Goal: Information Seeking & Learning: Check status

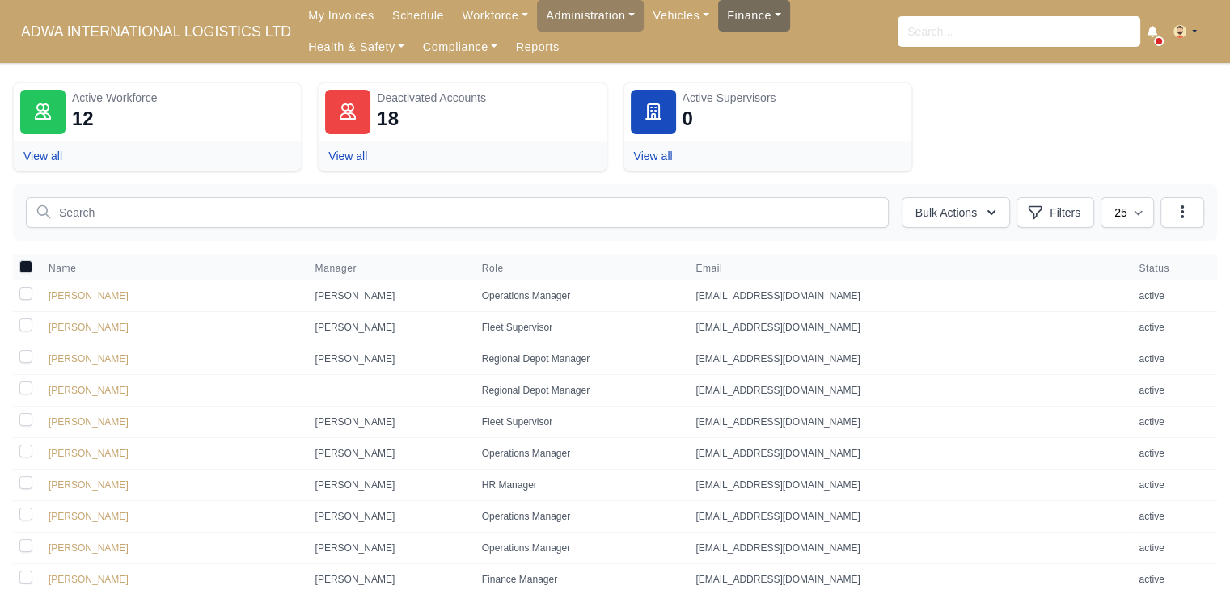
click at [721, 18] on link "Finance" at bounding box center [754, 16] width 72 height 32
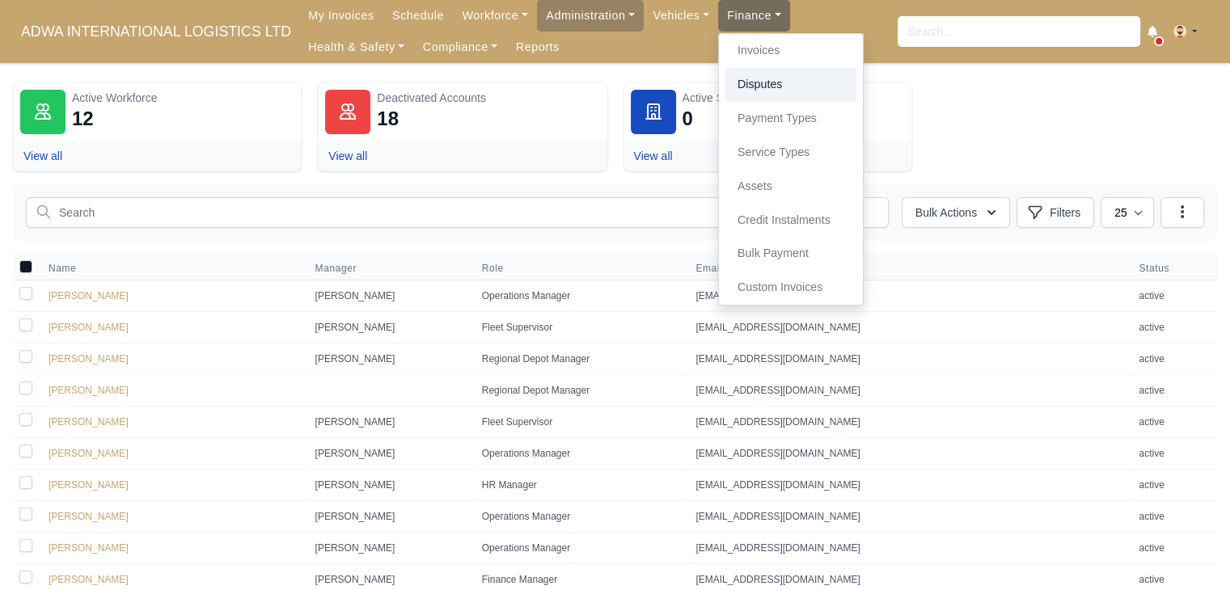
click at [741, 76] on link "Disputes" at bounding box center [790, 85] width 131 height 34
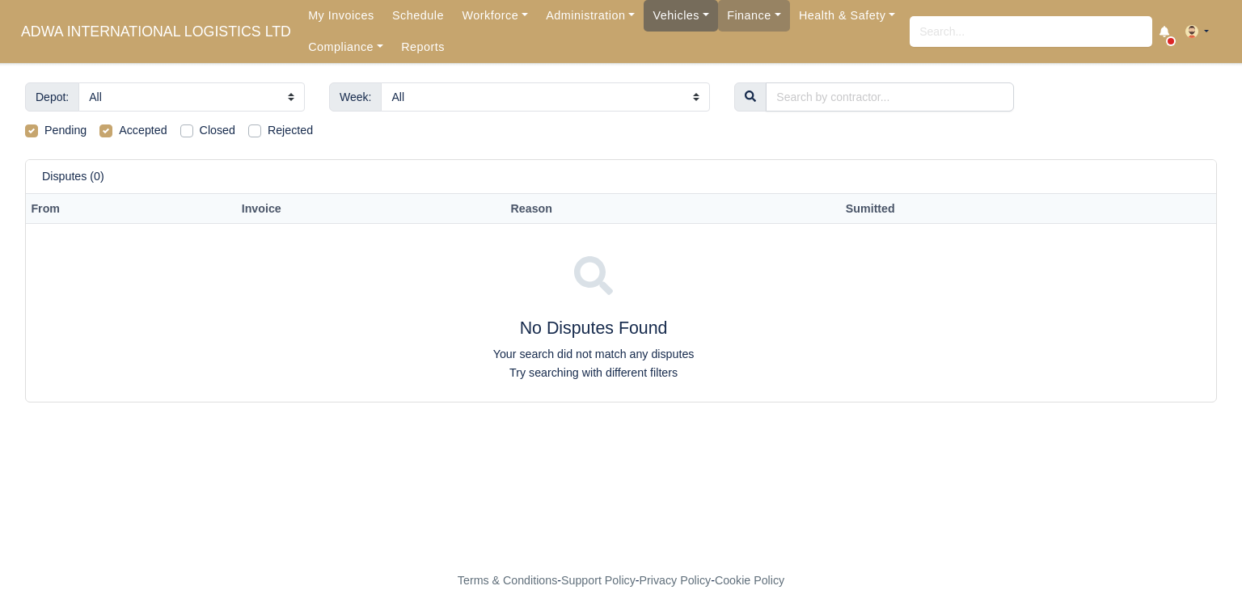
click at [664, 20] on link "Vehicles" at bounding box center [681, 16] width 74 height 32
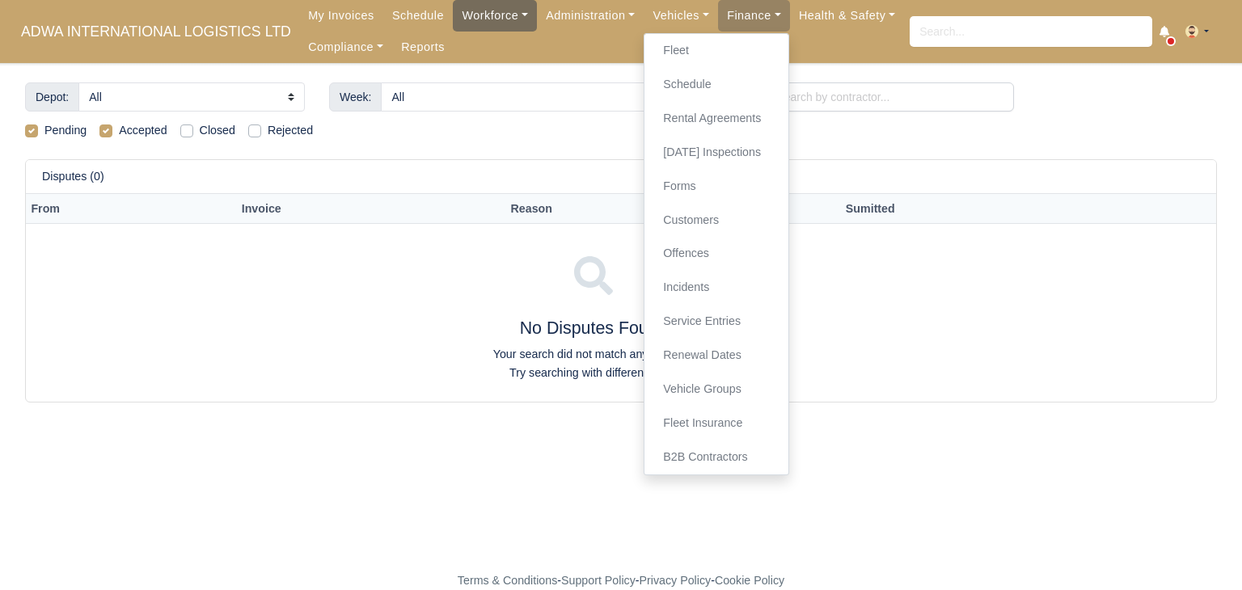
click at [474, 11] on link "Workforce" at bounding box center [495, 16] width 84 height 32
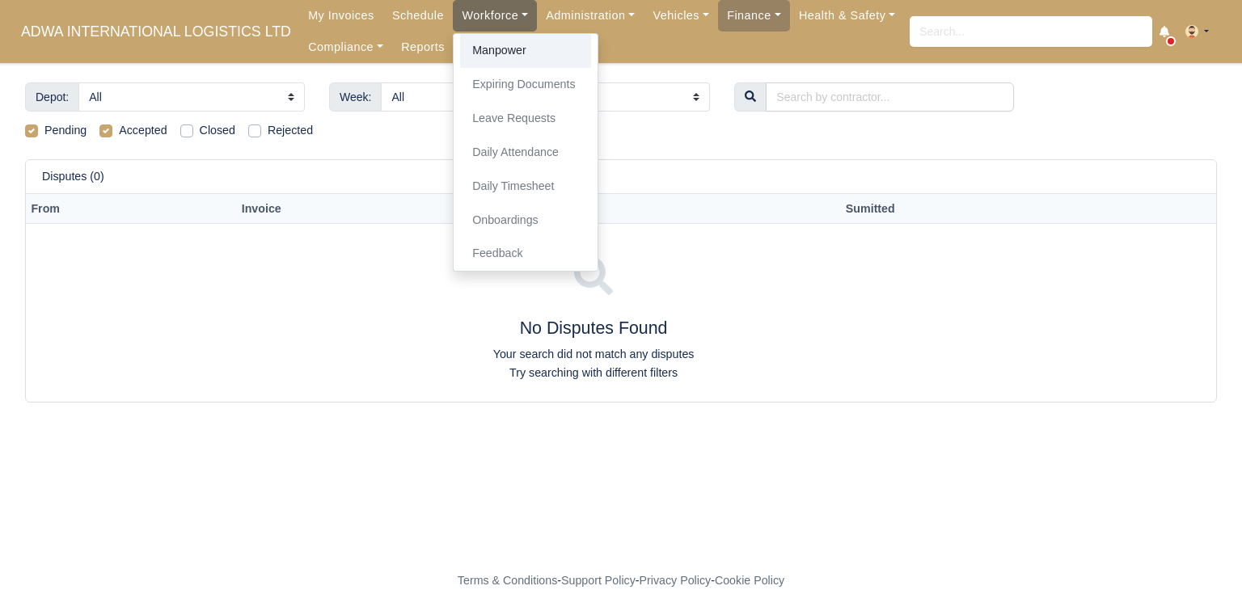
click at [476, 45] on link "Manpower" at bounding box center [525, 51] width 131 height 34
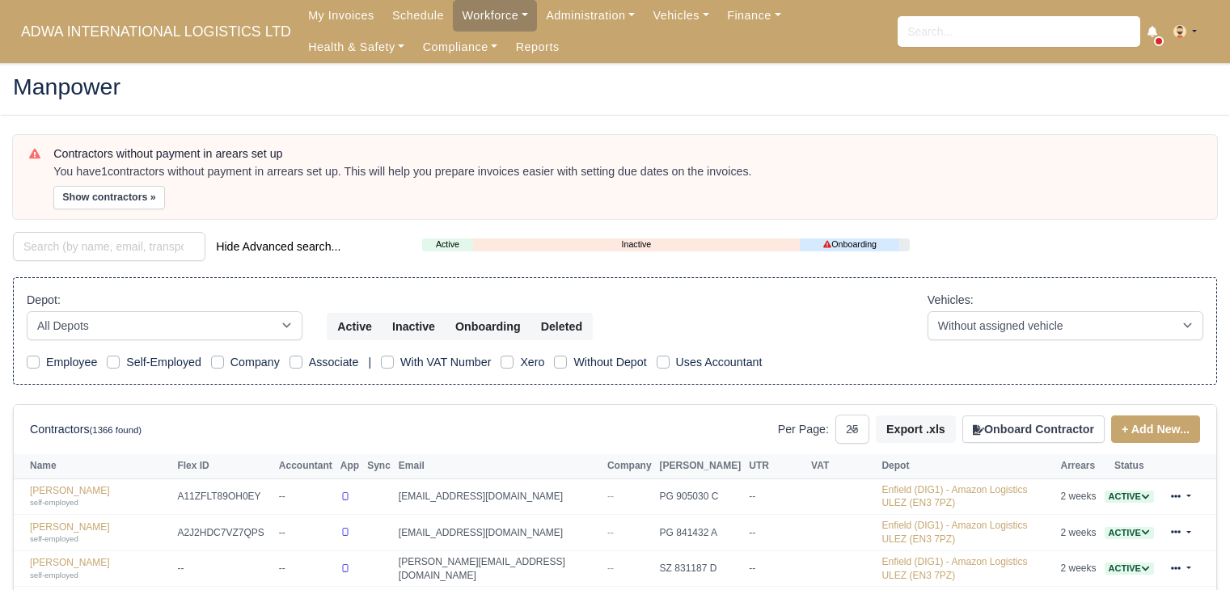
select select "25"
click at [152, 261] on div "Hide Advanced search..." at bounding box center [205, 248] width 409 height 32
click at [149, 252] on input "search" at bounding box center [109, 246] width 192 height 29
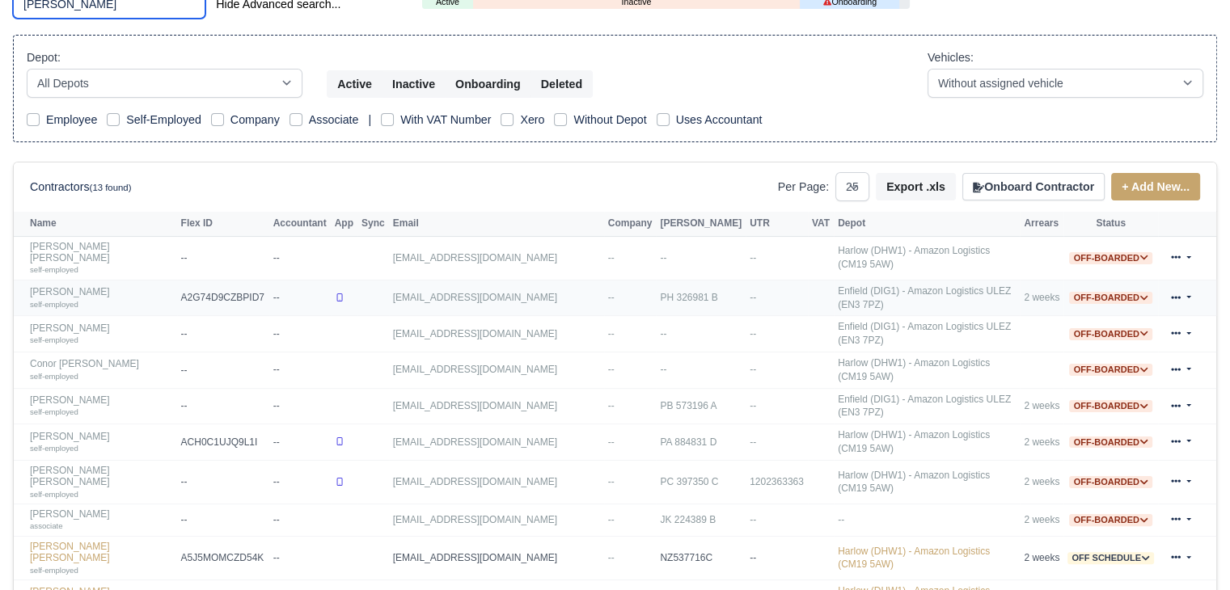
scroll to position [372, 0]
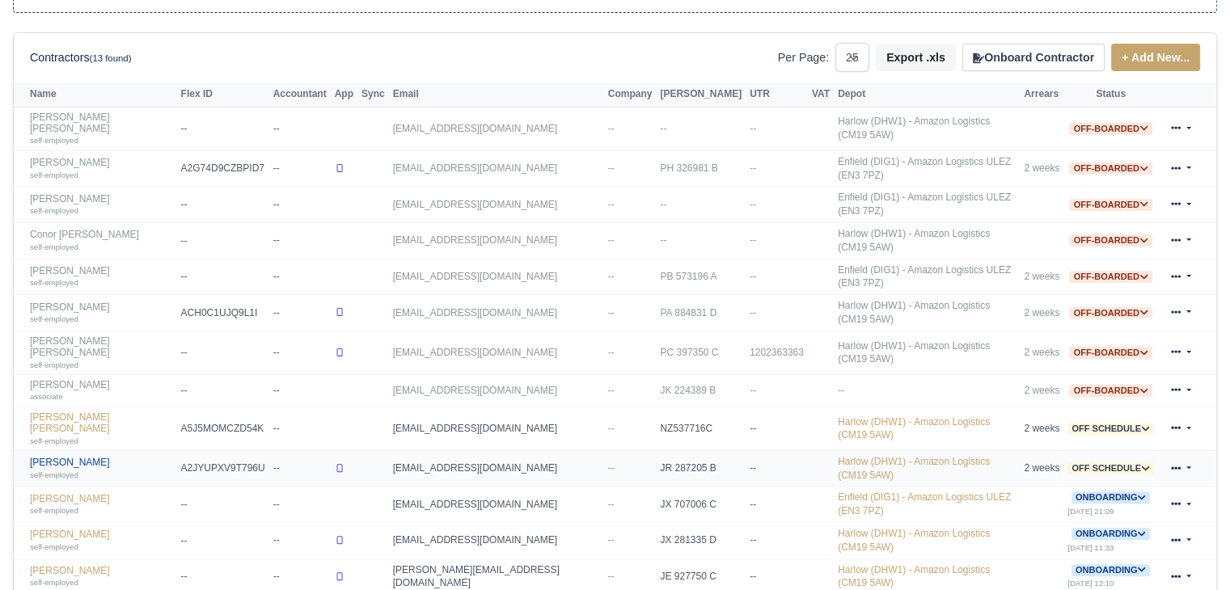
type input "james"
click at [64, 457] on link "James Morse self-employed" at bounding box center [101, 468] width 143 height 23
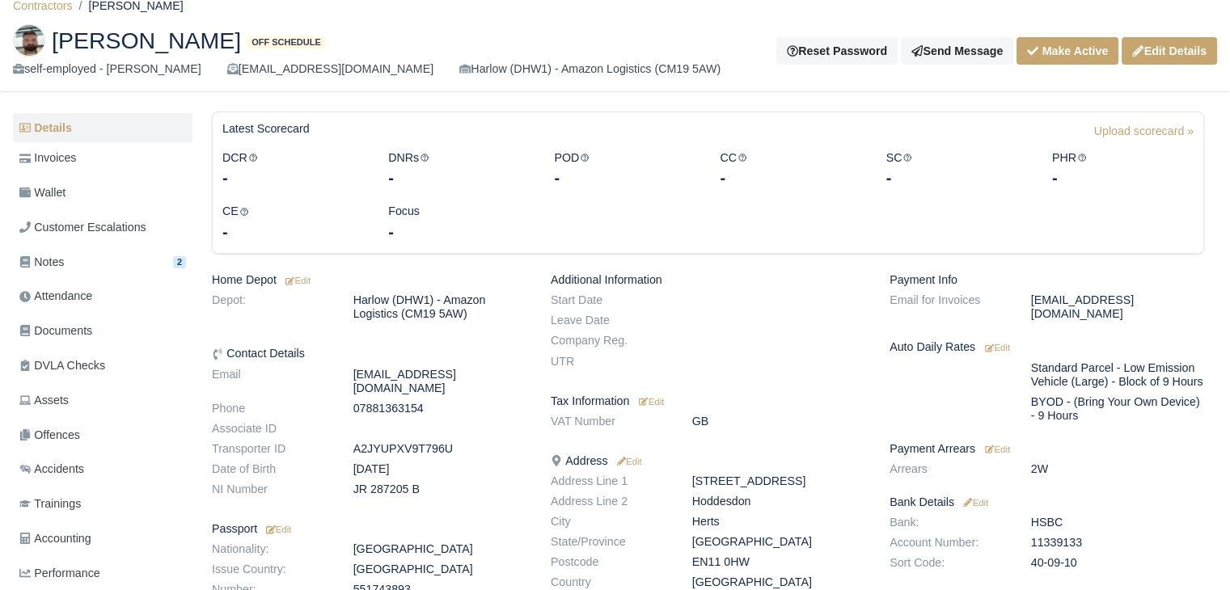
scroll to position [58, 0]
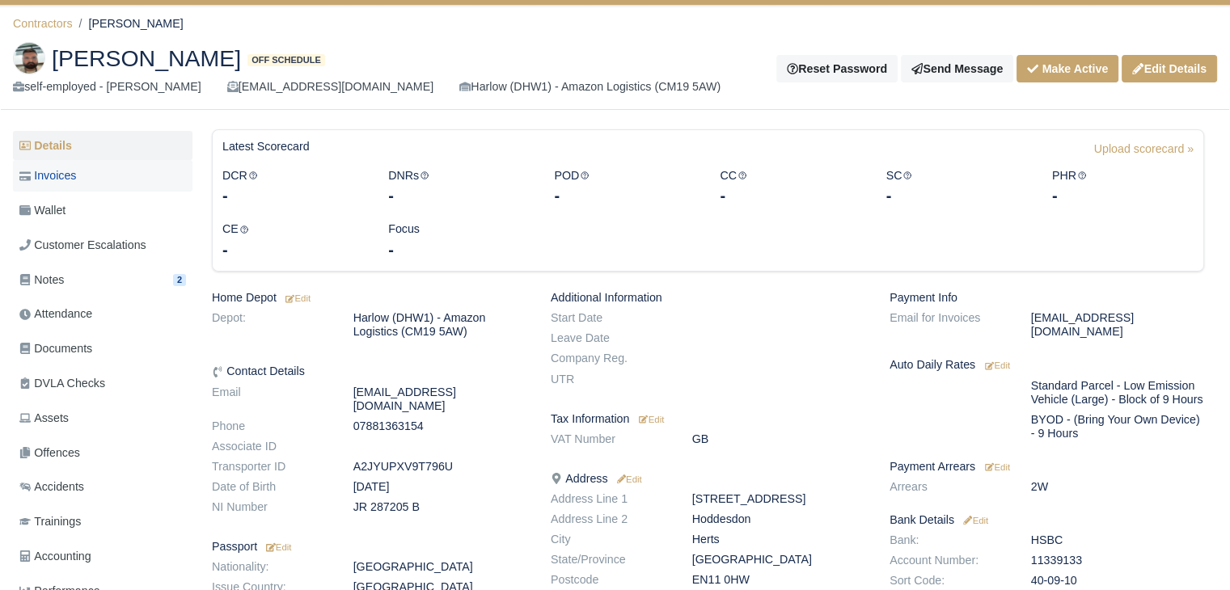
click at [110, 175] on link "Invoices" at bounding box center [103, 176] width 180 height 32
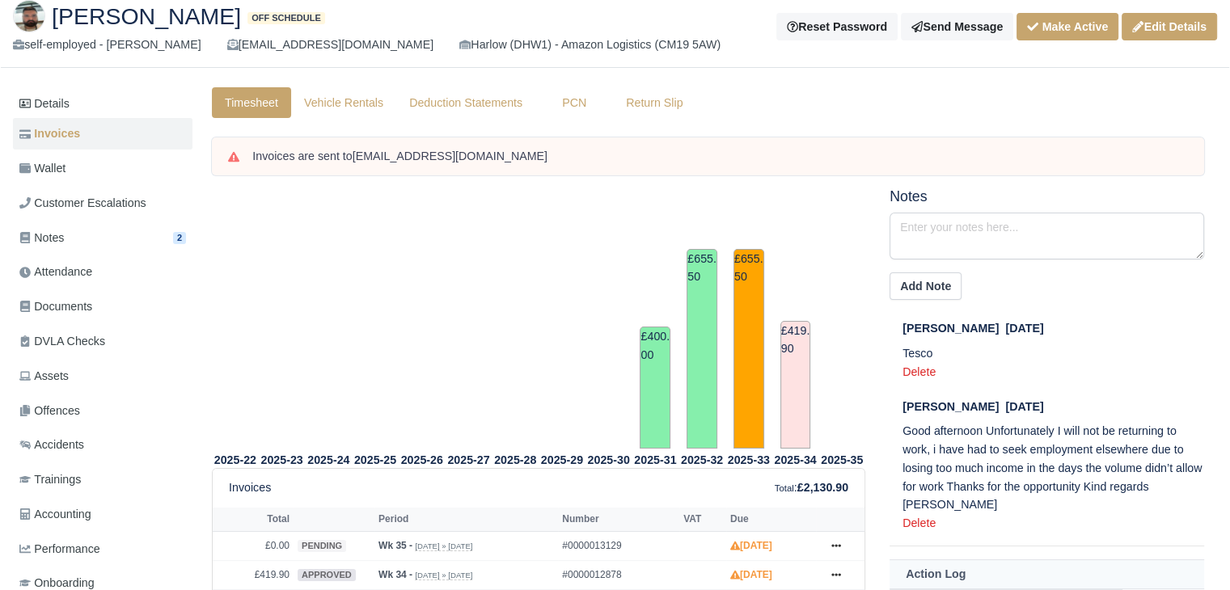
scroll to position [82, 0]
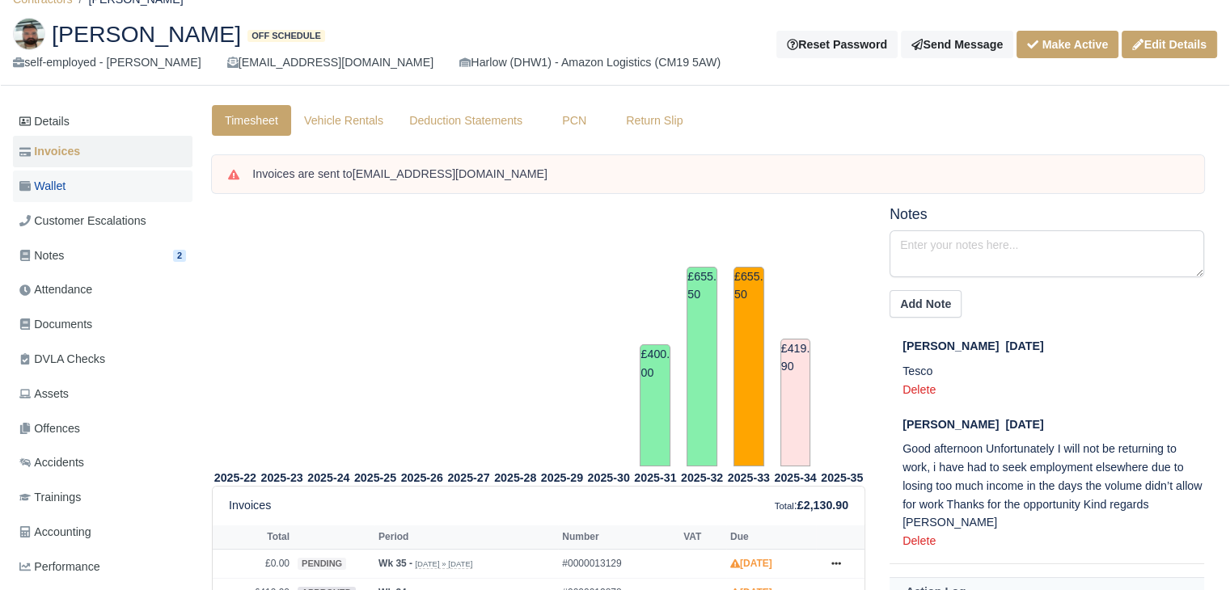
click at [129, 192] on link "Wallet" at bounding box center [103, 187] width 180 height 32
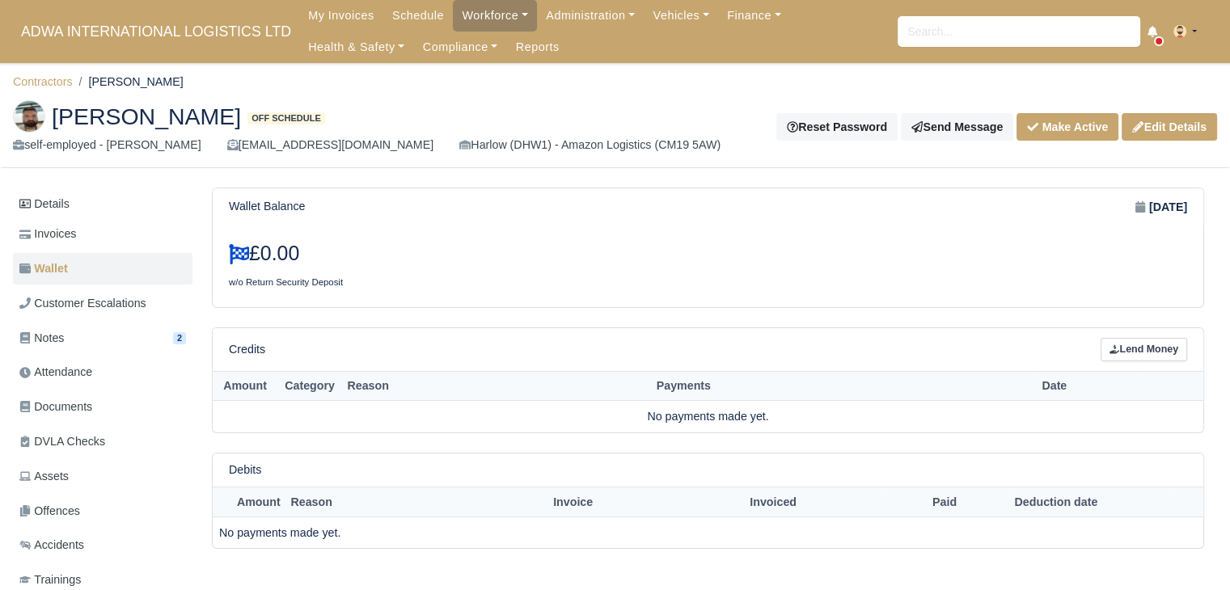
scroll to position [160, 0]
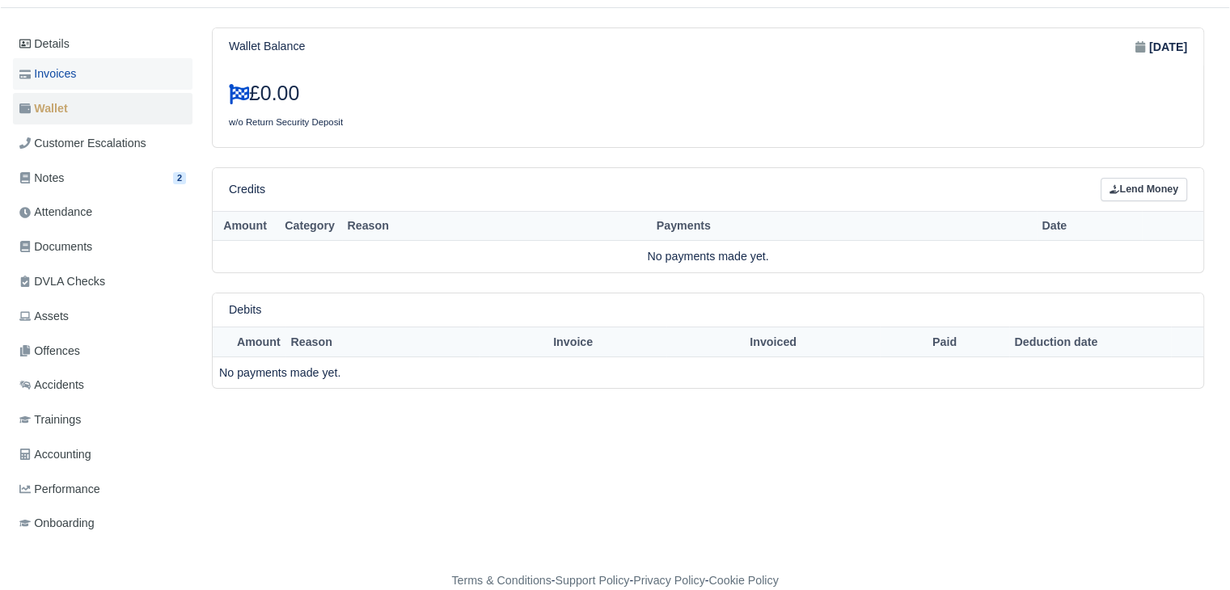
click at [149, 61] on link "Invoices" at bounding box center [103, 74] width 180 height 32
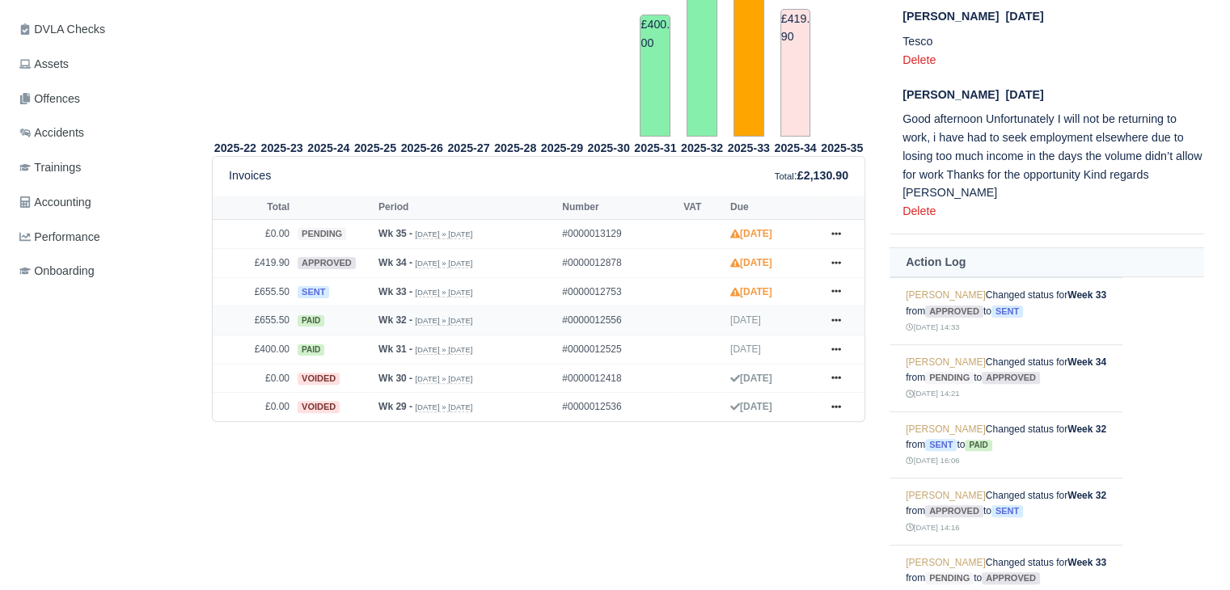
scroll to position [416, 0]
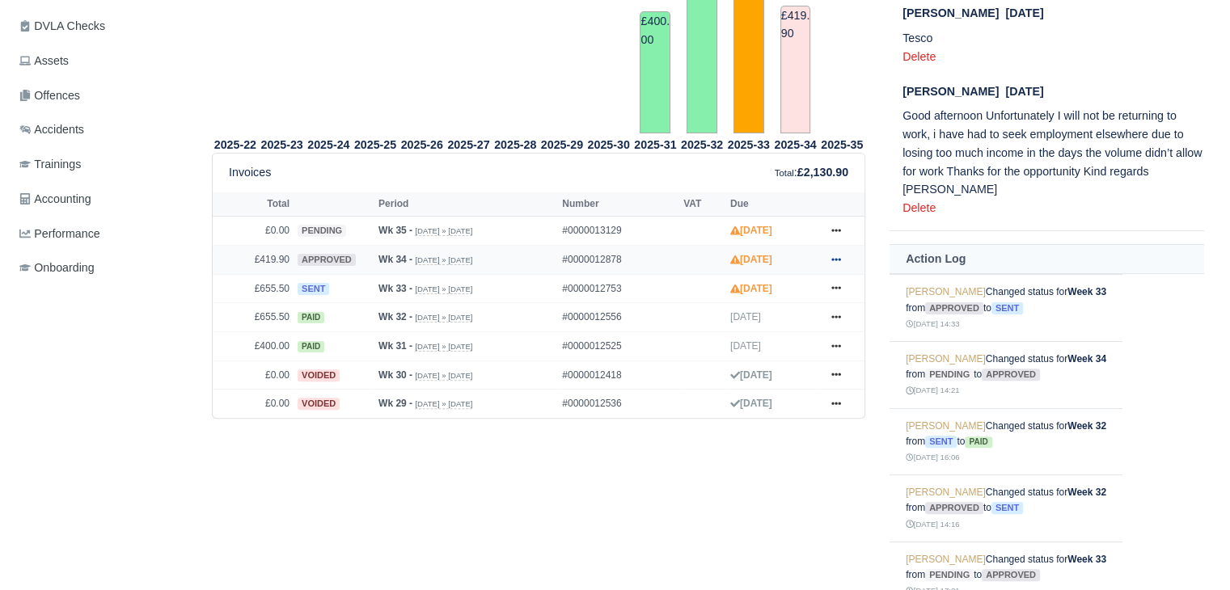
click at [832, 260] on icon at bounding box center [836, 259] width 10 height 3
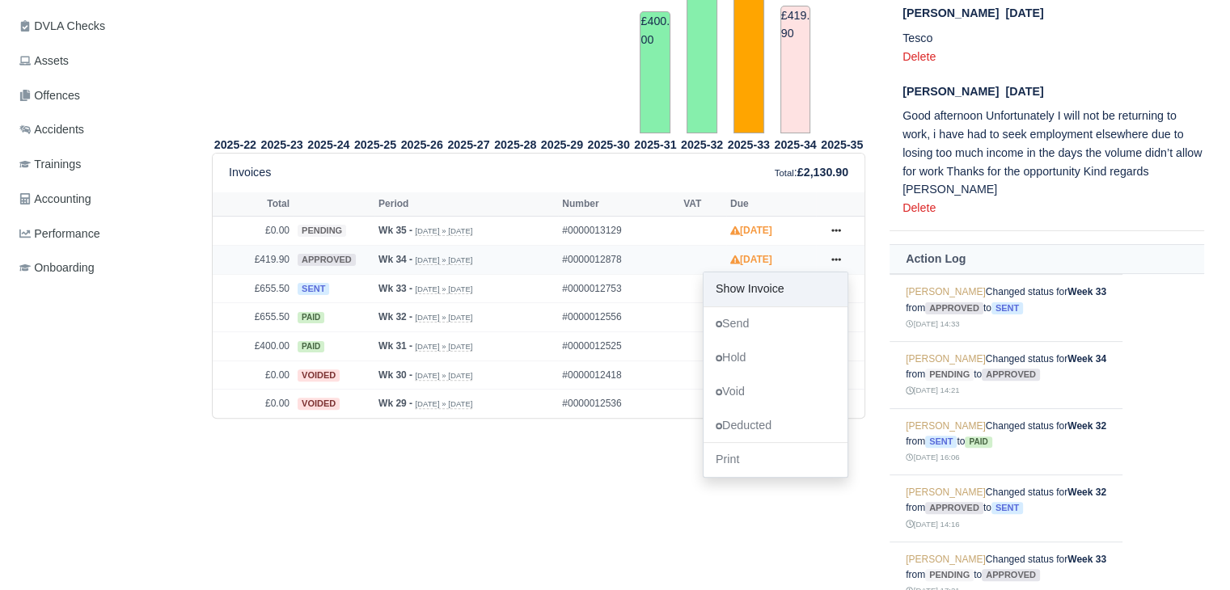
click at [805, 298] on link "Show Invoice" at bounding box center [776, 290] width 144 height 34
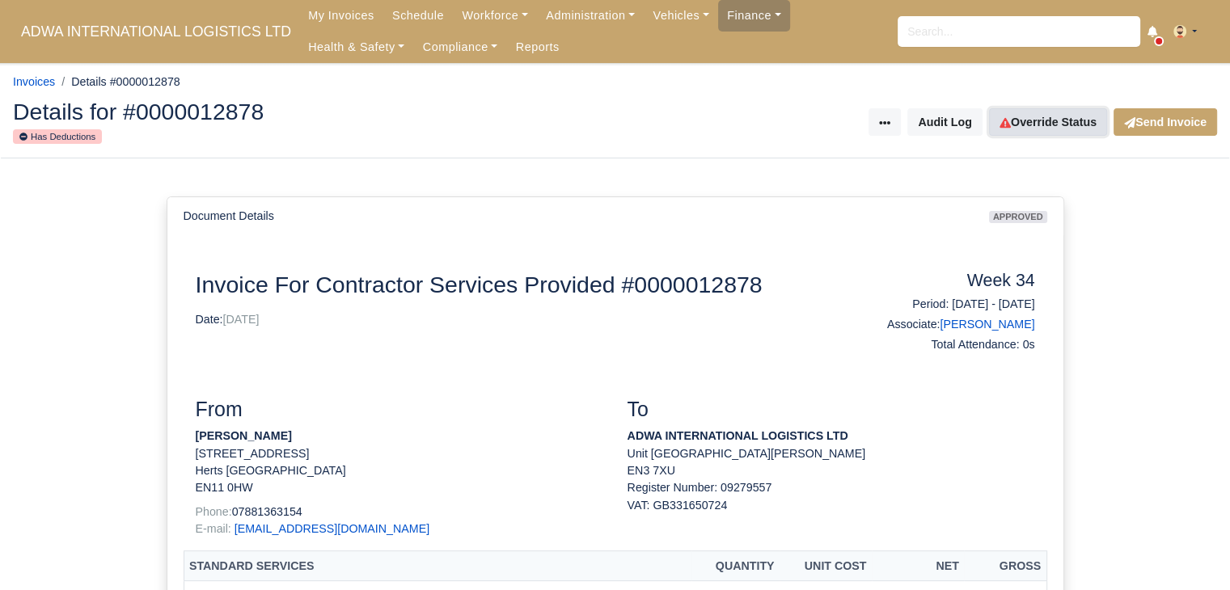
click at [1021, 122] on link "Override Status" at bounding box center [1048, 121] width 118 height 27
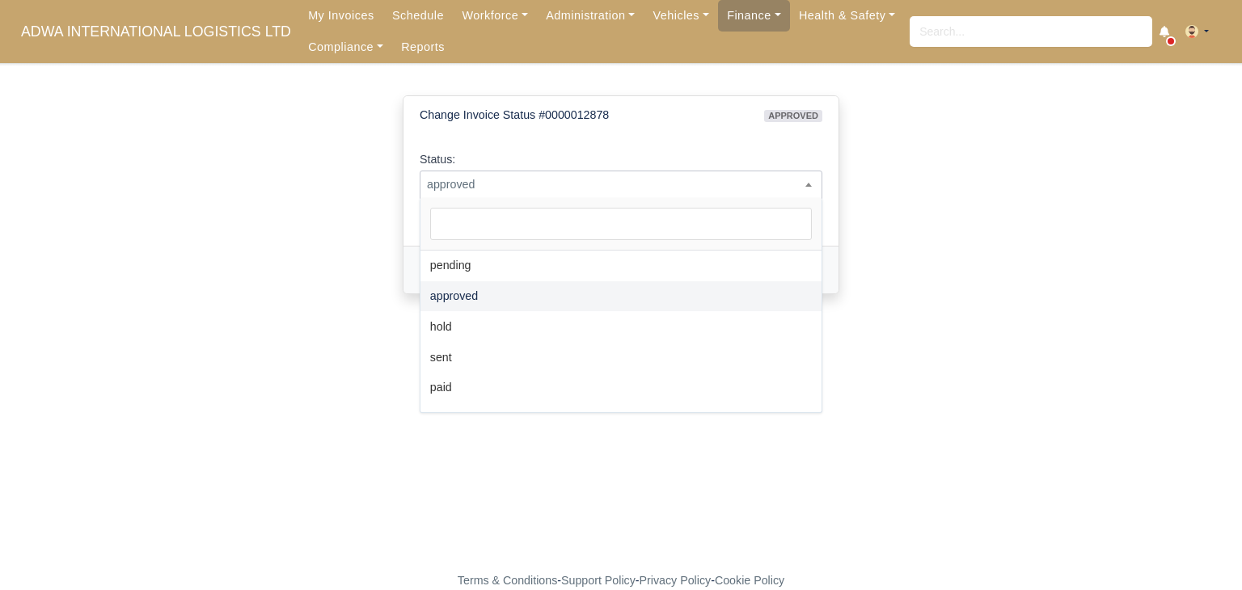
click at [727, 180] on span "approved" at bounding box center [621, 185] width 401 height 20
select select "hold"
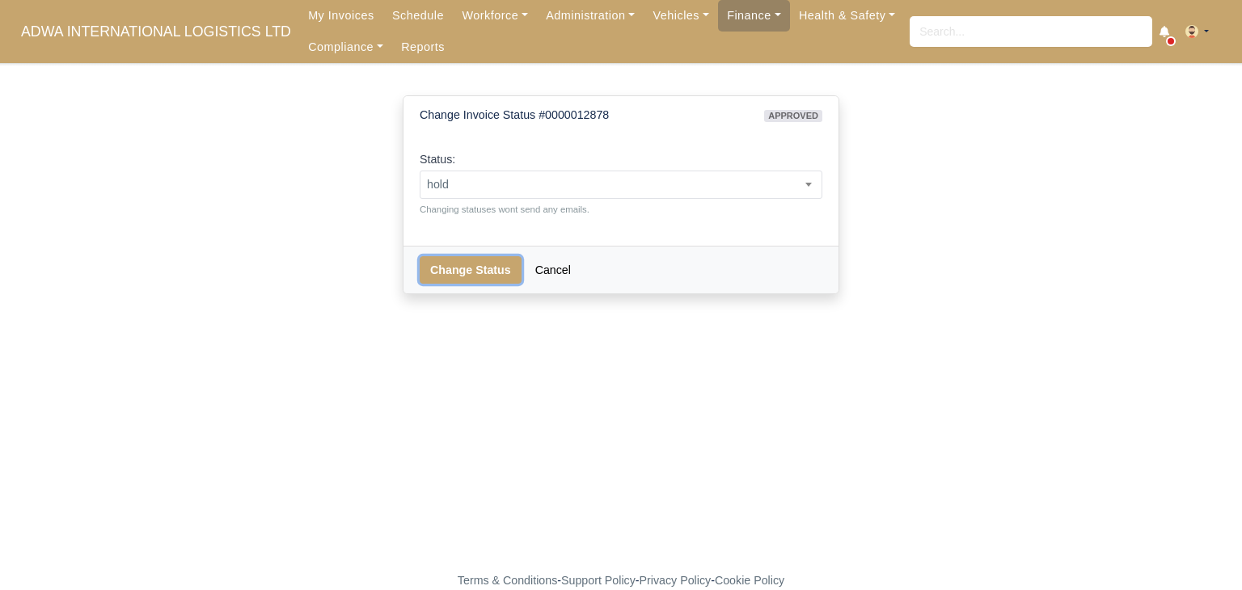
click at [466, 269] on button "Change Status" at bounding box center [471, 269] width 102 height 27
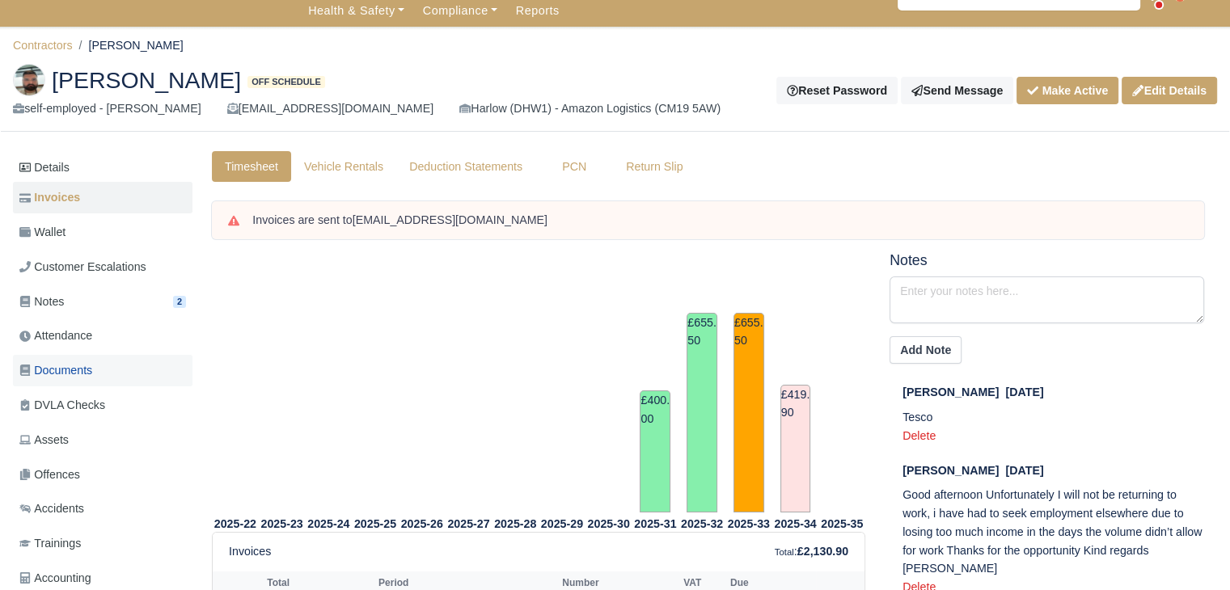
scroll to position [33, 0]
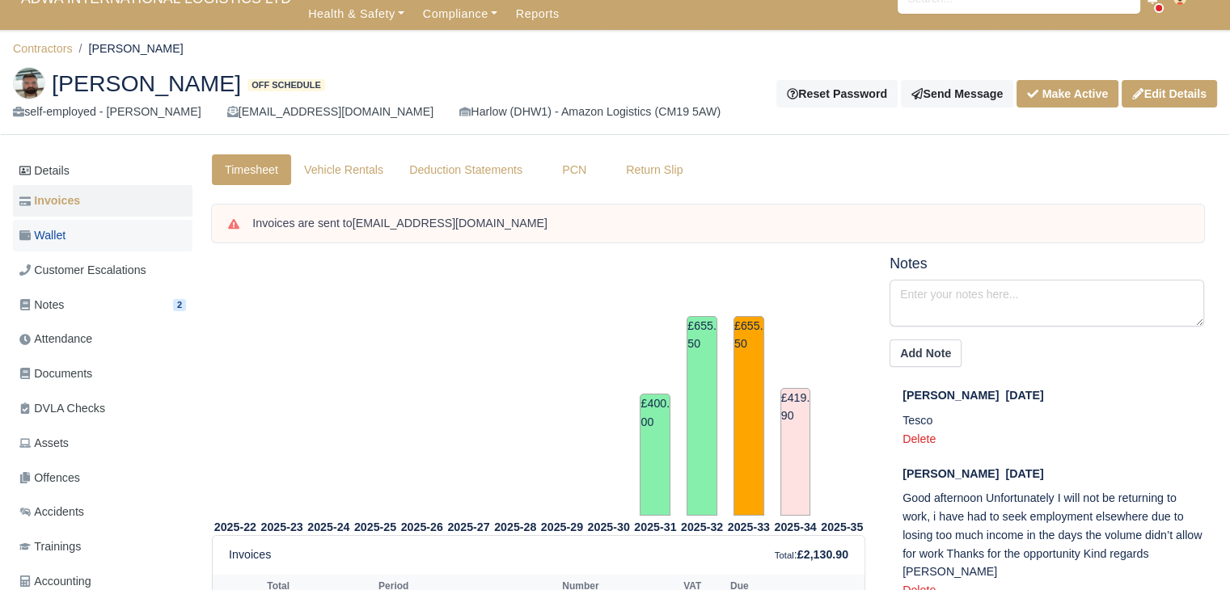
click at [110, 246] on link "Wallet" at bounding box center [103, 236] width 180 height 32
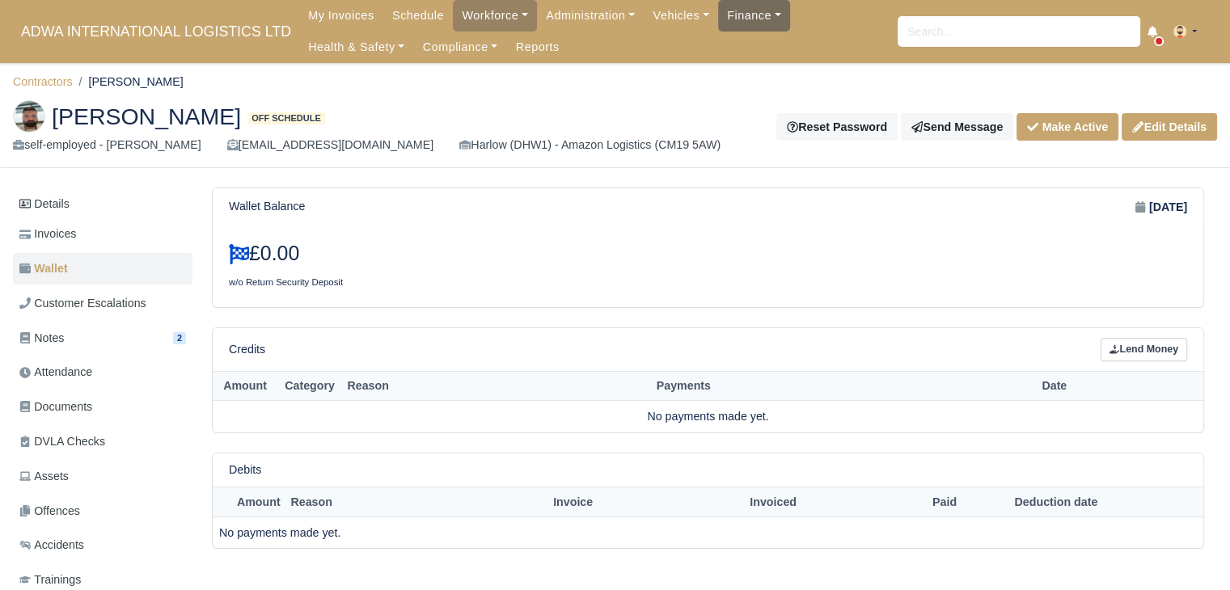
click at [718, 27] on link "Finance" at bounding box center [754, 16] width 72 height 32
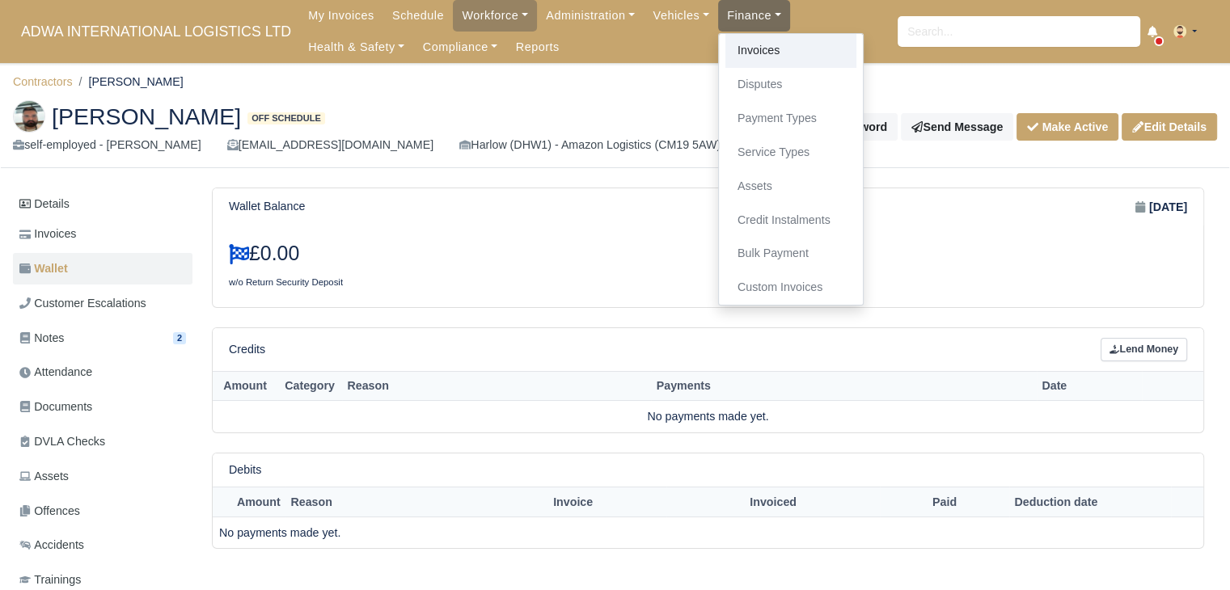
click at [725, 43] on link "Invoices" at bounding box center [790, 51] width 131 height 34
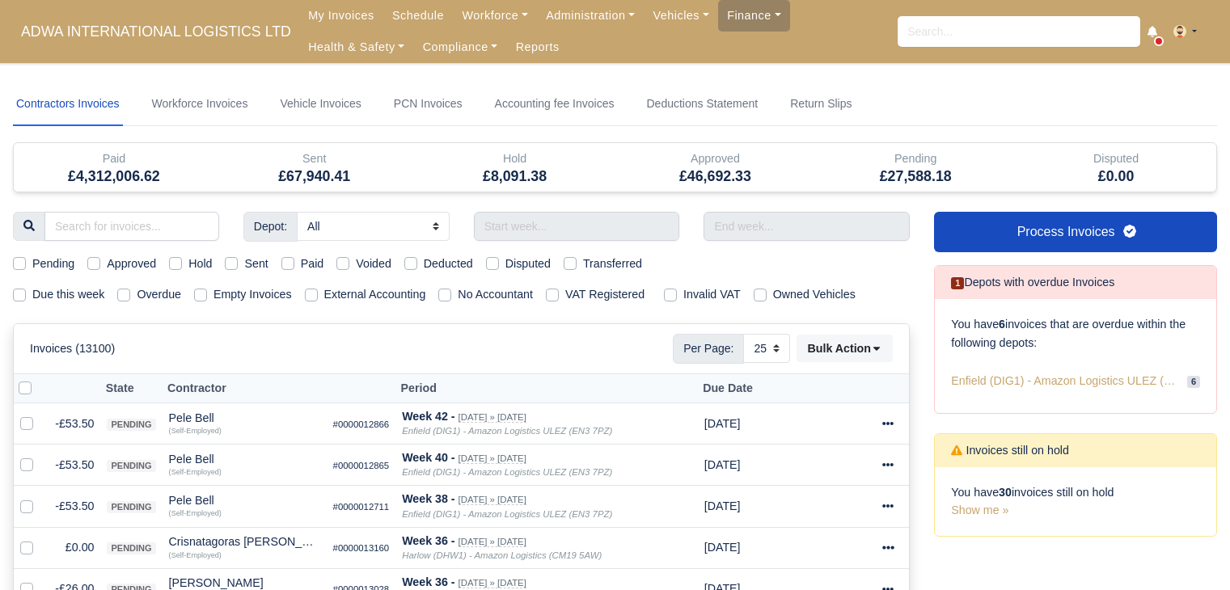
select select "25"
click at [74, 291] on label "Due this week" at bounding box center [68, 295] width 72 height 19
click at [26, 291] on input "Due this week" at bounding box center [19, 292] width 13 height 13
checkbox input "true"
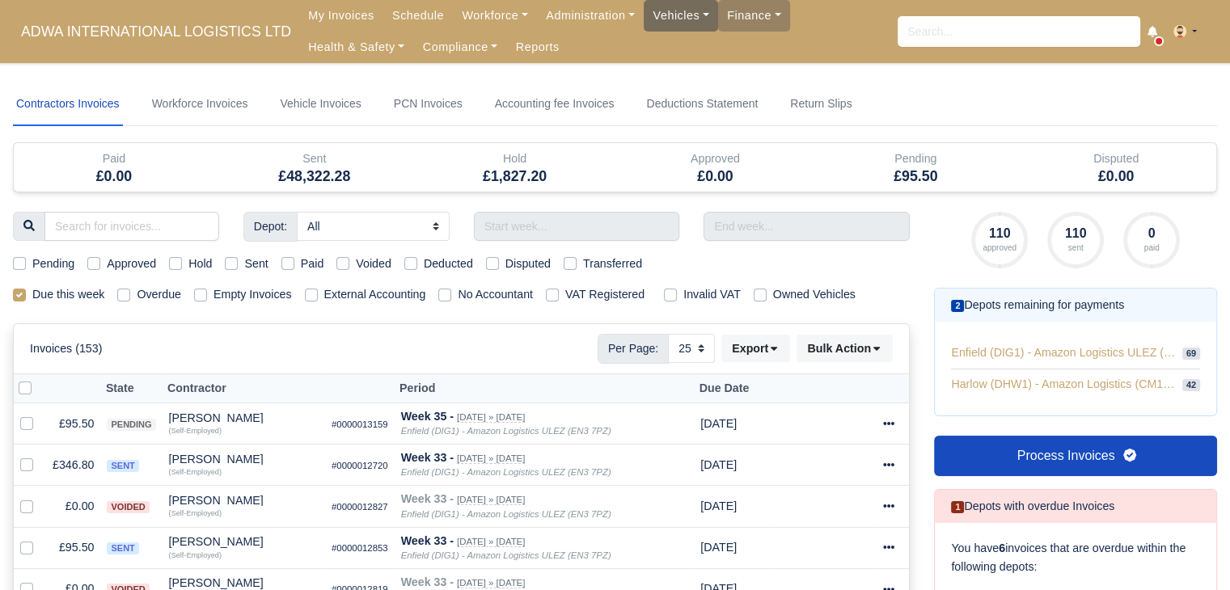
click at [658, 17] on link "Vehicles" at bounding box center [681, 16] width 74 height 32
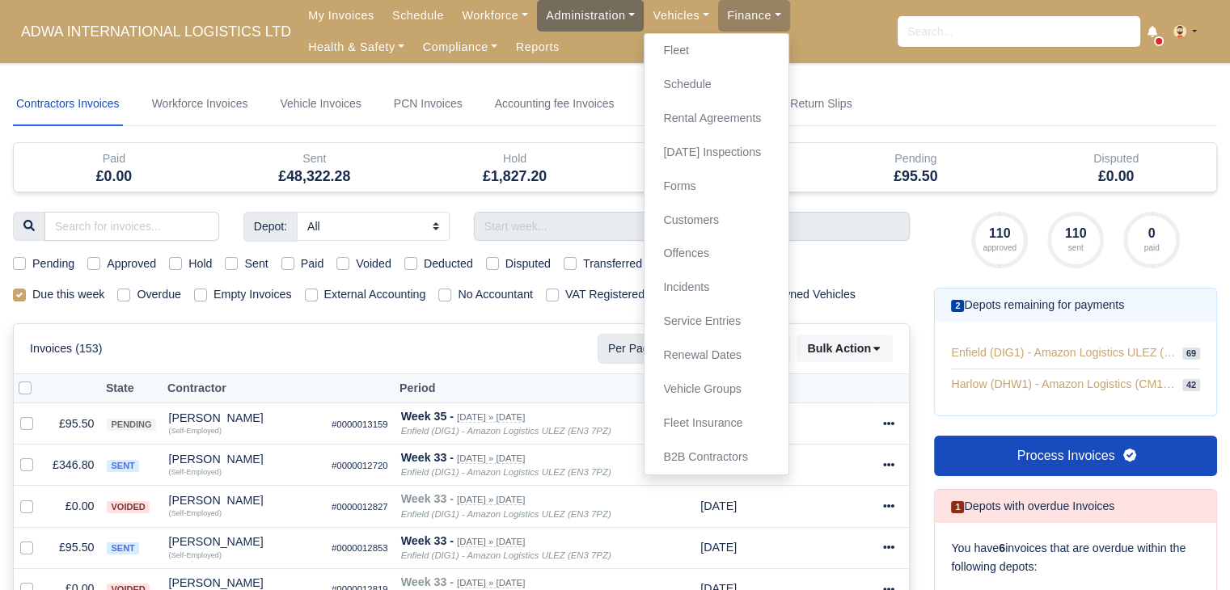
click at [599, 24] on link "Administration" at bounding box center [590, 16] width 107 height 32
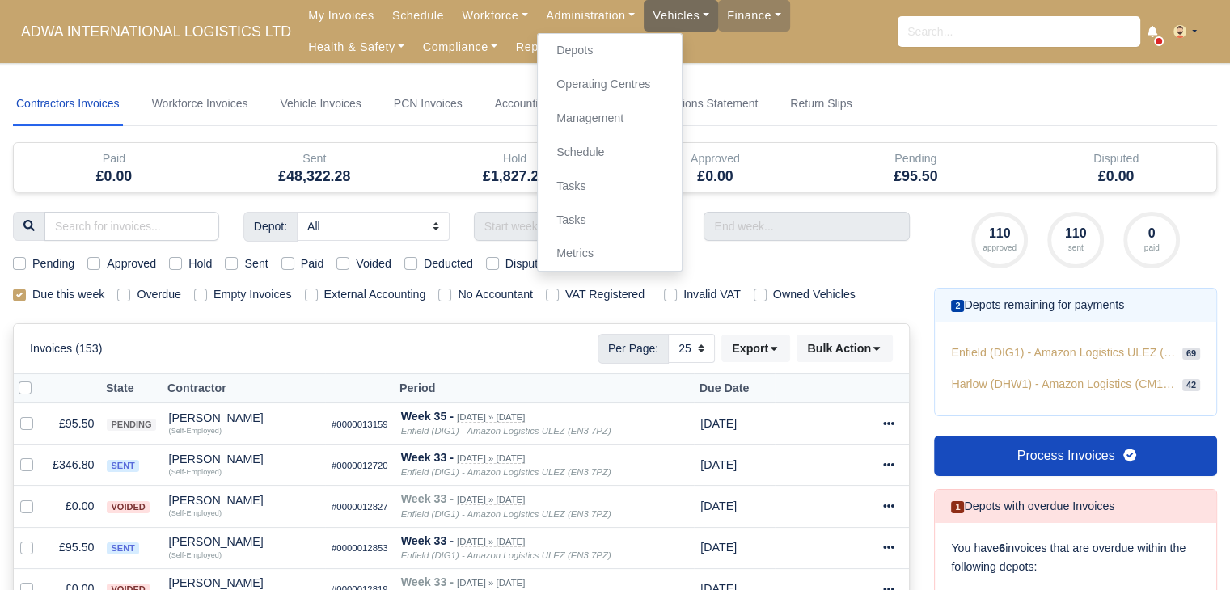
click at [644, 21] on link "Vehicles" at bounding box center [681, 16] width 74 height 32
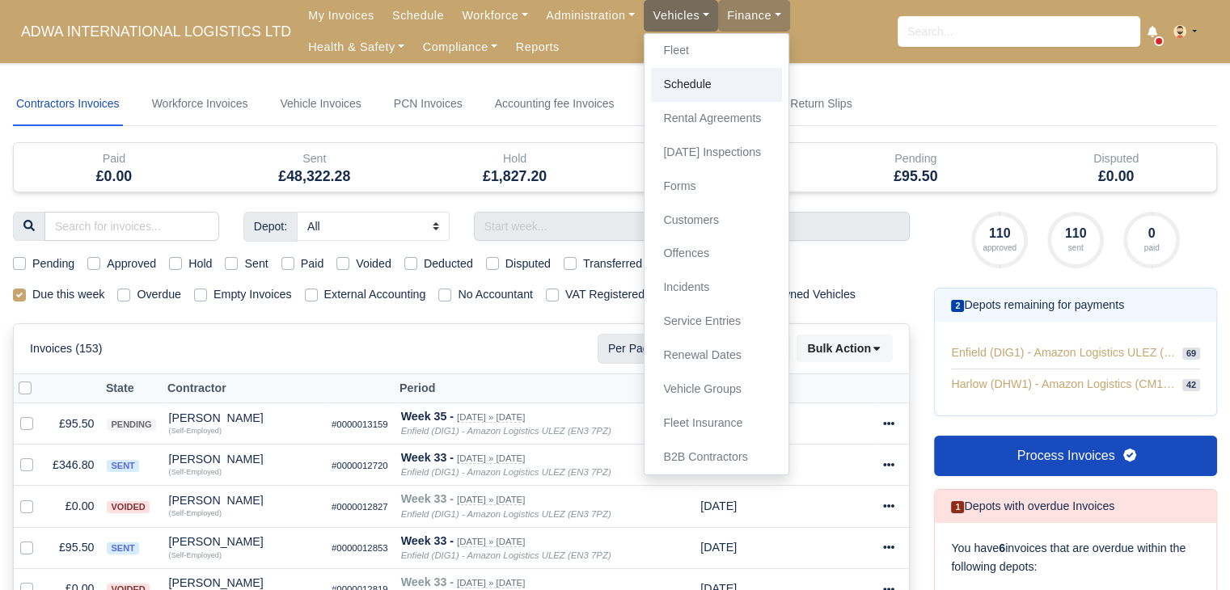
click at [697, 78] on link "Schedule" at bounding box center [716, 85] width 131 height 34
